Goal: Navigation & Orientation: Find specific page/section

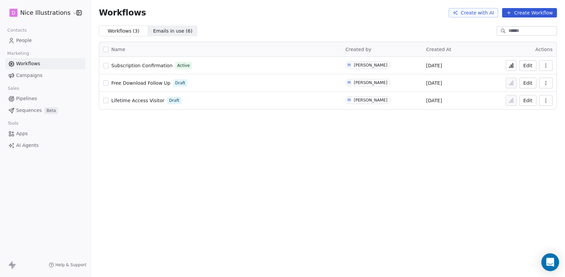
click at [552, 261] on icon "Open Intercom Messenger" at bounding box center [550, 262] width 8 height 9
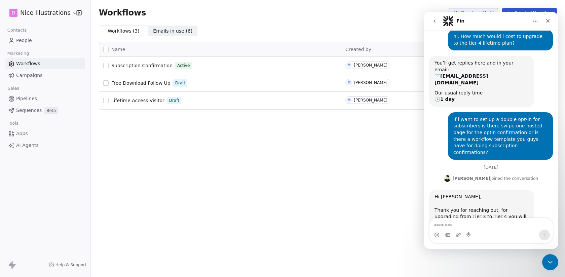
scroll to position [50, 0]
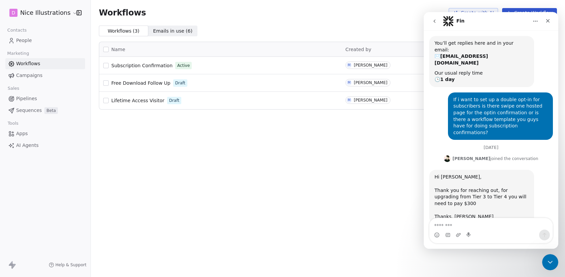
click at [447, 221] on textarea "Message…" at bounding box center [490, 223] width 123 height 11
type textarea "**********"
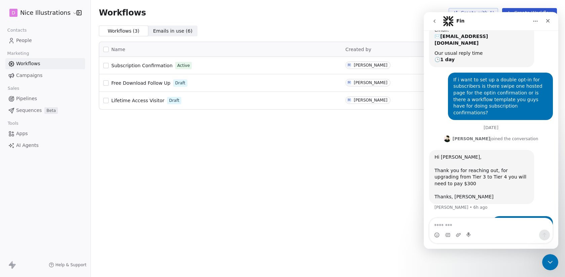
click at [356, 152] on div "Workflows Create with AI Create Workflow Workflows ( 3 ) Workflows ( 3 ) Emails…" at bounding box center [328, 138] width 474 height 277
click at [25, 39] on span "People" at bounding box center [24, 40] width 16 height 7
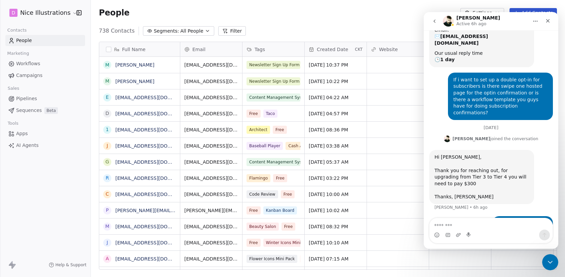
scroll to position [244, 474]
click at [129, 66] on link "[PERSON_NAME]" at bounding box center [134, 64] width 39 height 5
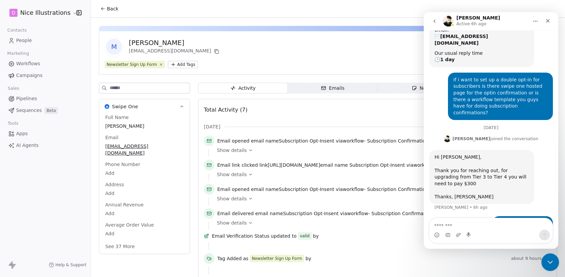
click at [547, 258] on icon "Close Intercom Messenger" at bounding box center [549, 261] width 8 height 8
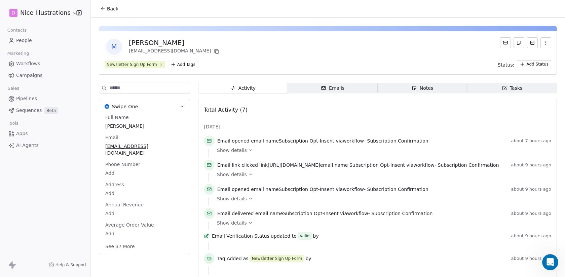
scroll to position [28, 0]
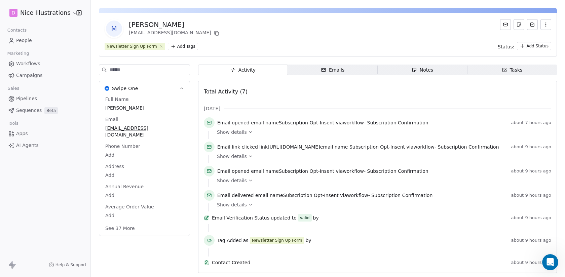
click at [128, 222] on button "See 37 More" at bounding box center [120, 228] width 38 height 12
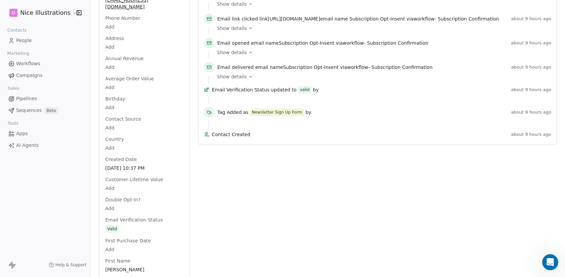
scroll to position [147, 0]
click at [33, 61] on span "Workflows" at bounding box center [28, 63] width 24 height 7
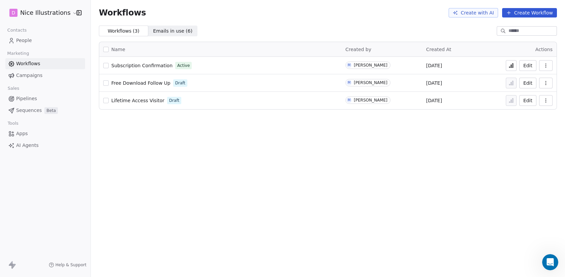
click at [153, 65] on span "Subscription Confirmation" at bounding box center [141, 65] width 61 height 5
